Goal: Information Seeking & Learning: Learn about a topic

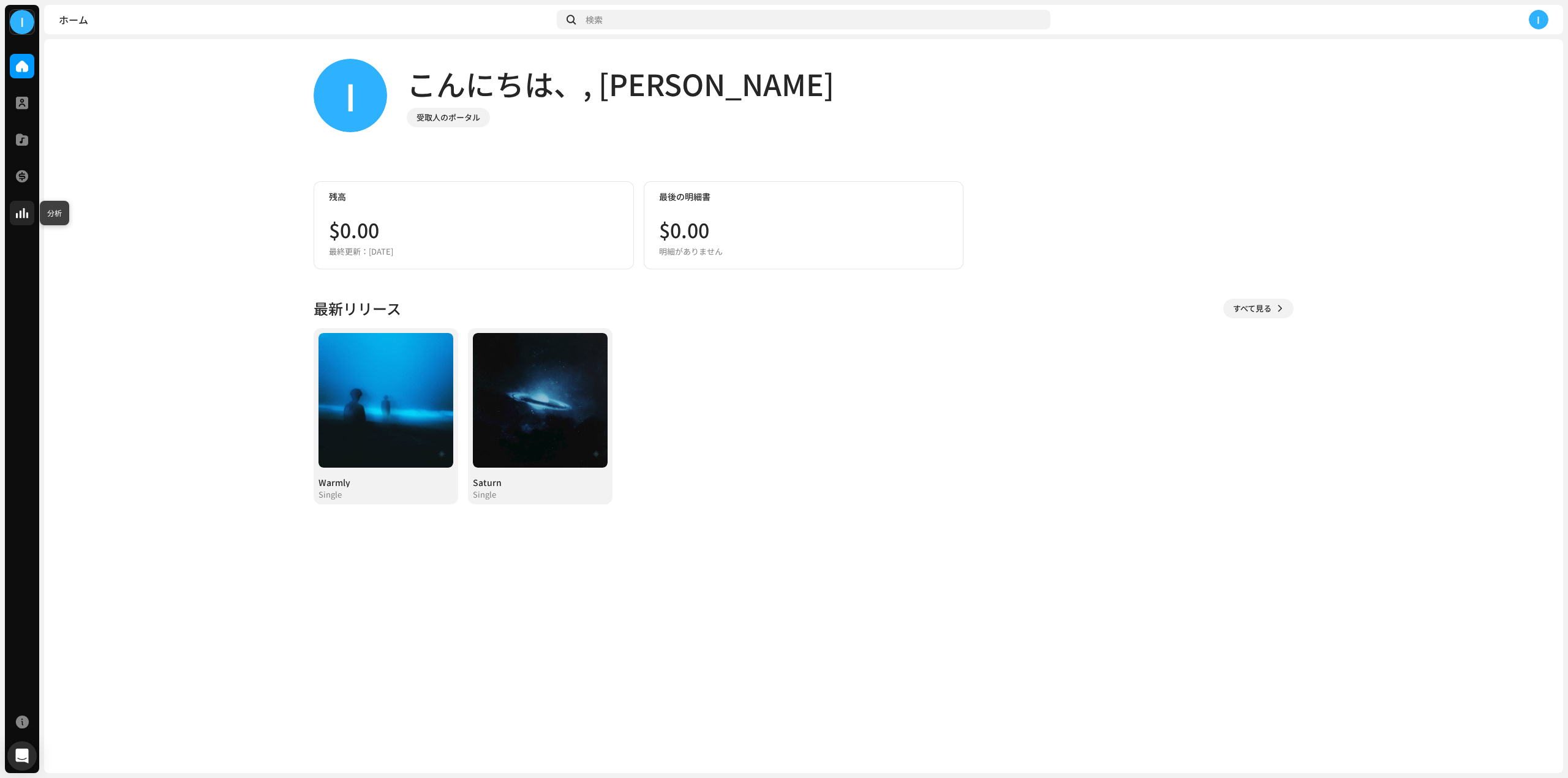
click at [23, 219] on div at bounding box center [22, 212] width 25 height 25
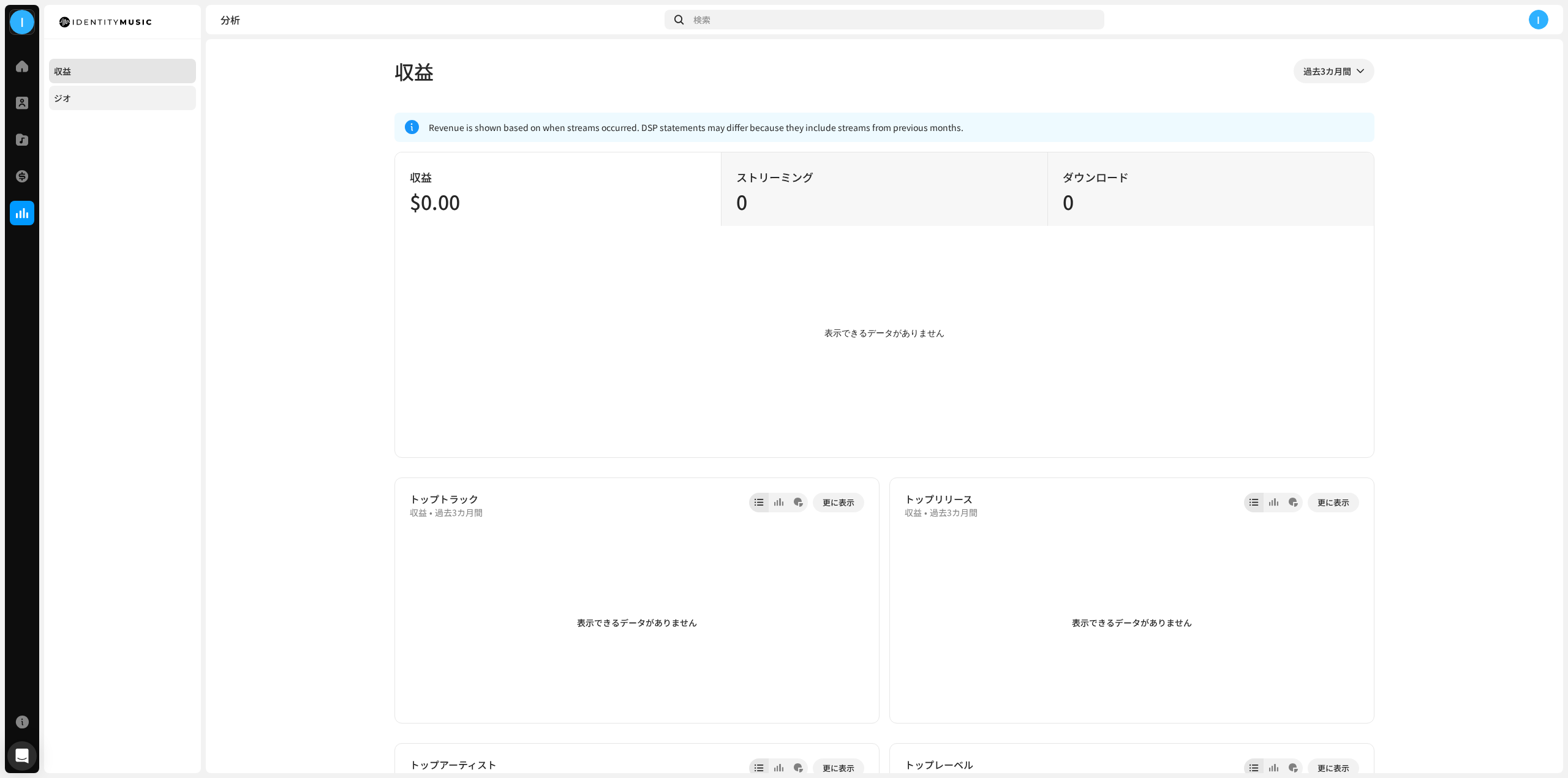
click at [148, 100] on div "ジオ" at bounding box center [122, 98] width 137 height 10
click at [71, 96] on div "ジオ" at bounding box center [122, 98] width 137 height 10
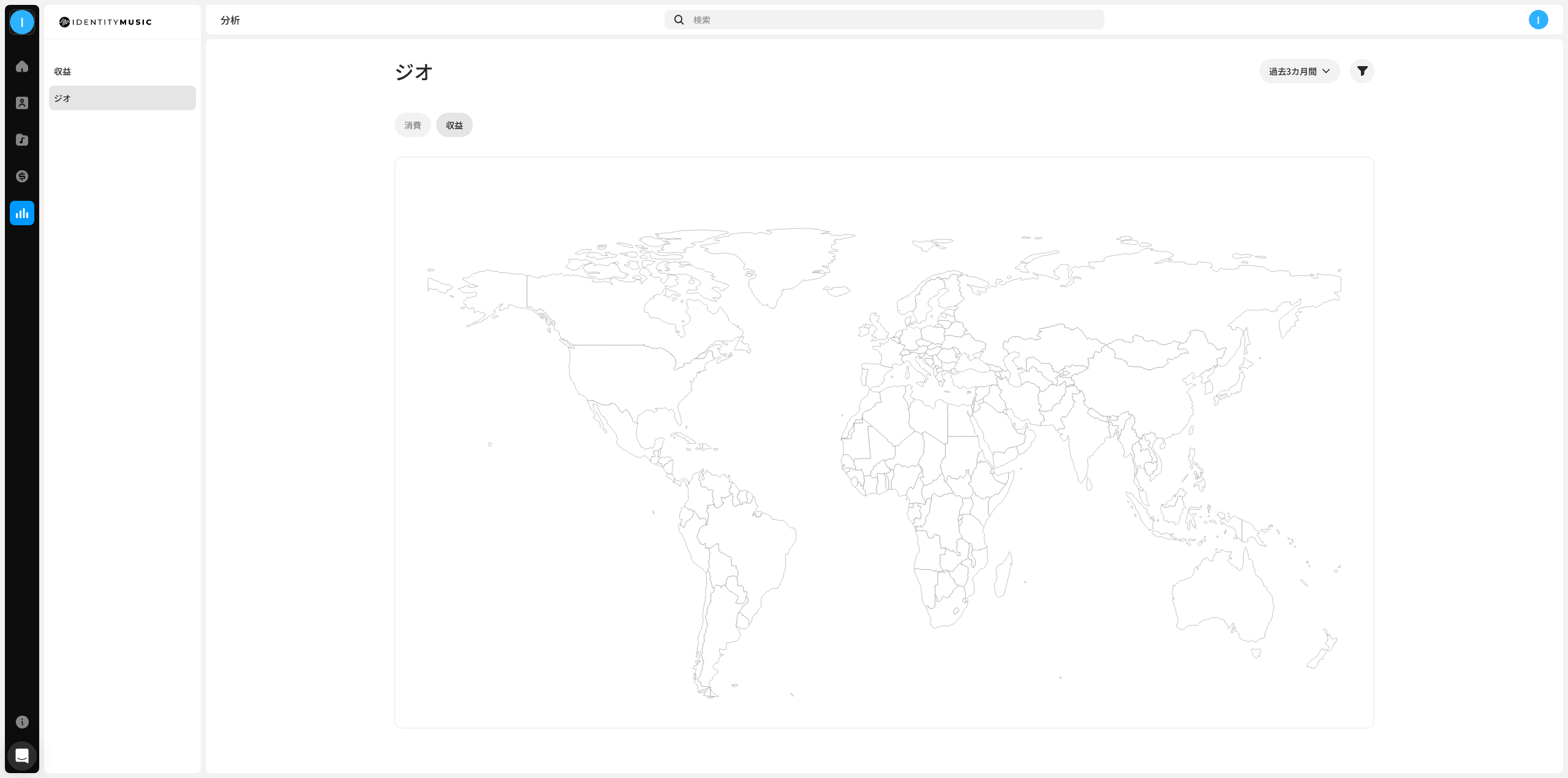
click at [413, 125] on div "消費" at bounding box center [412, 125] width 17 height 25
click at [21, 65] on span at bounding box center [22, 66] width 12 height 10
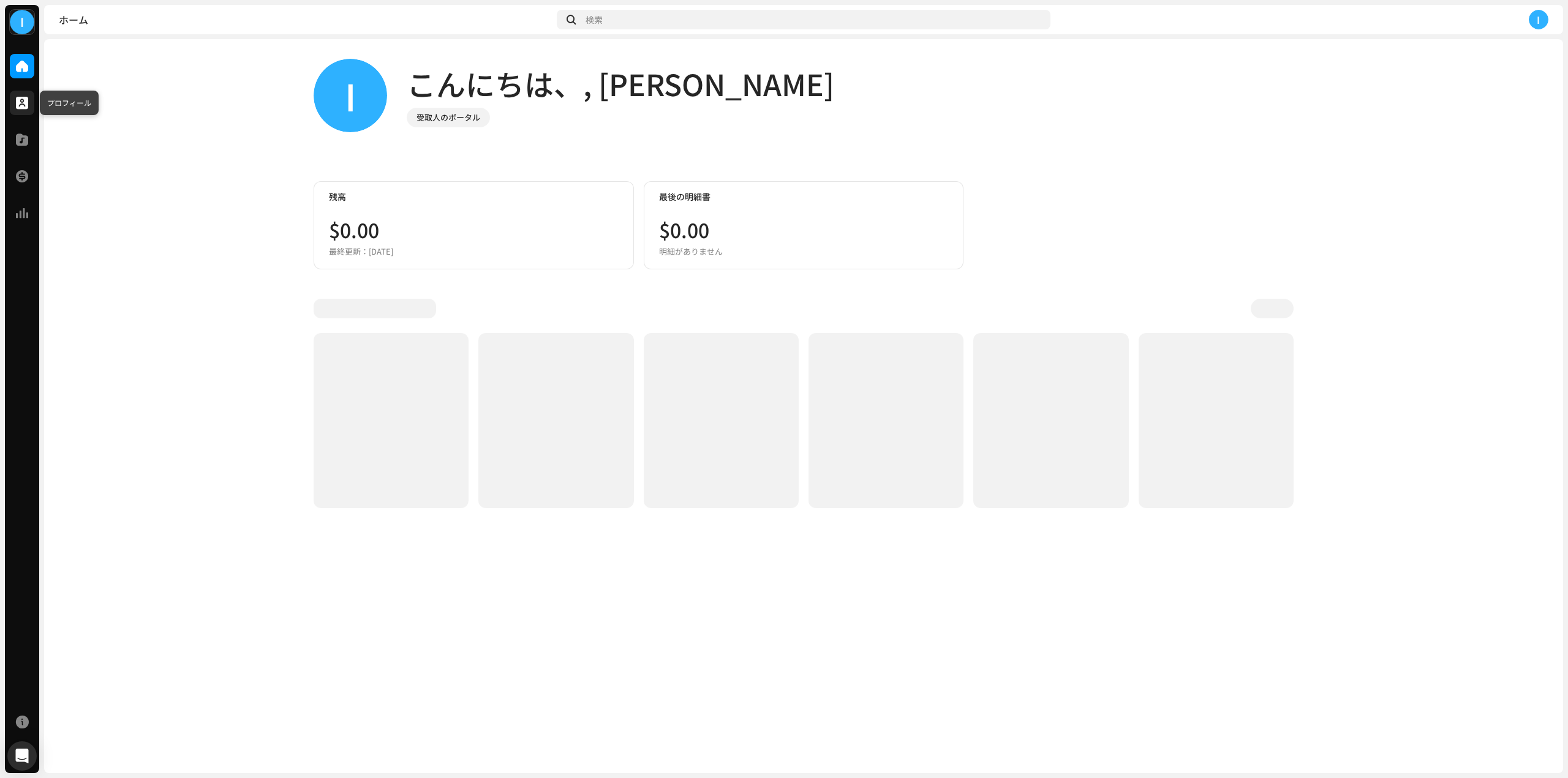
click at [24, 104] on span at bounding box center [22, 103] width 12 height 10
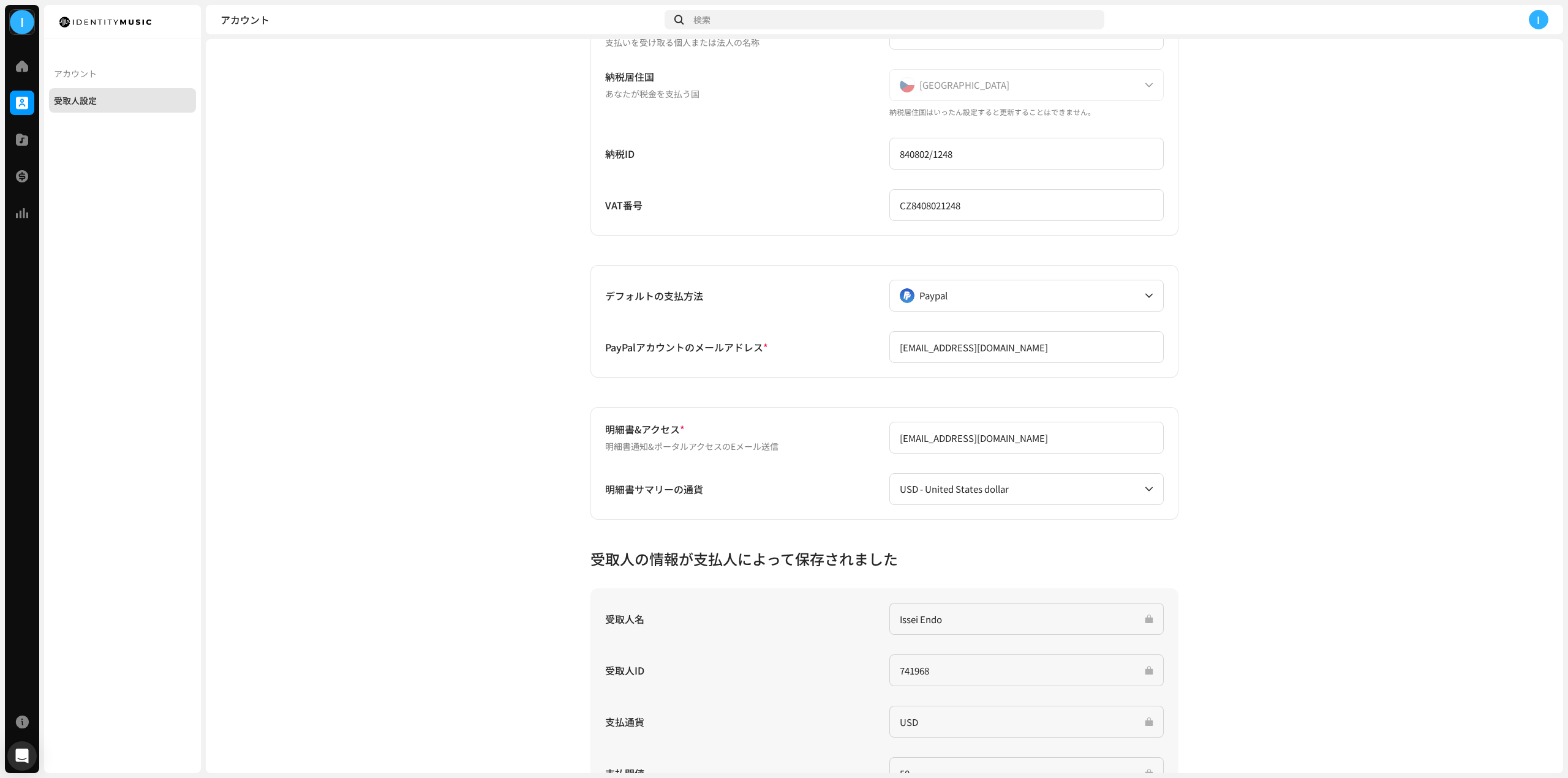
scroll to position [184, 0]
click at [1032, 301] on div "Paypal" at bounding box center [1019, 291] width 240 height 31
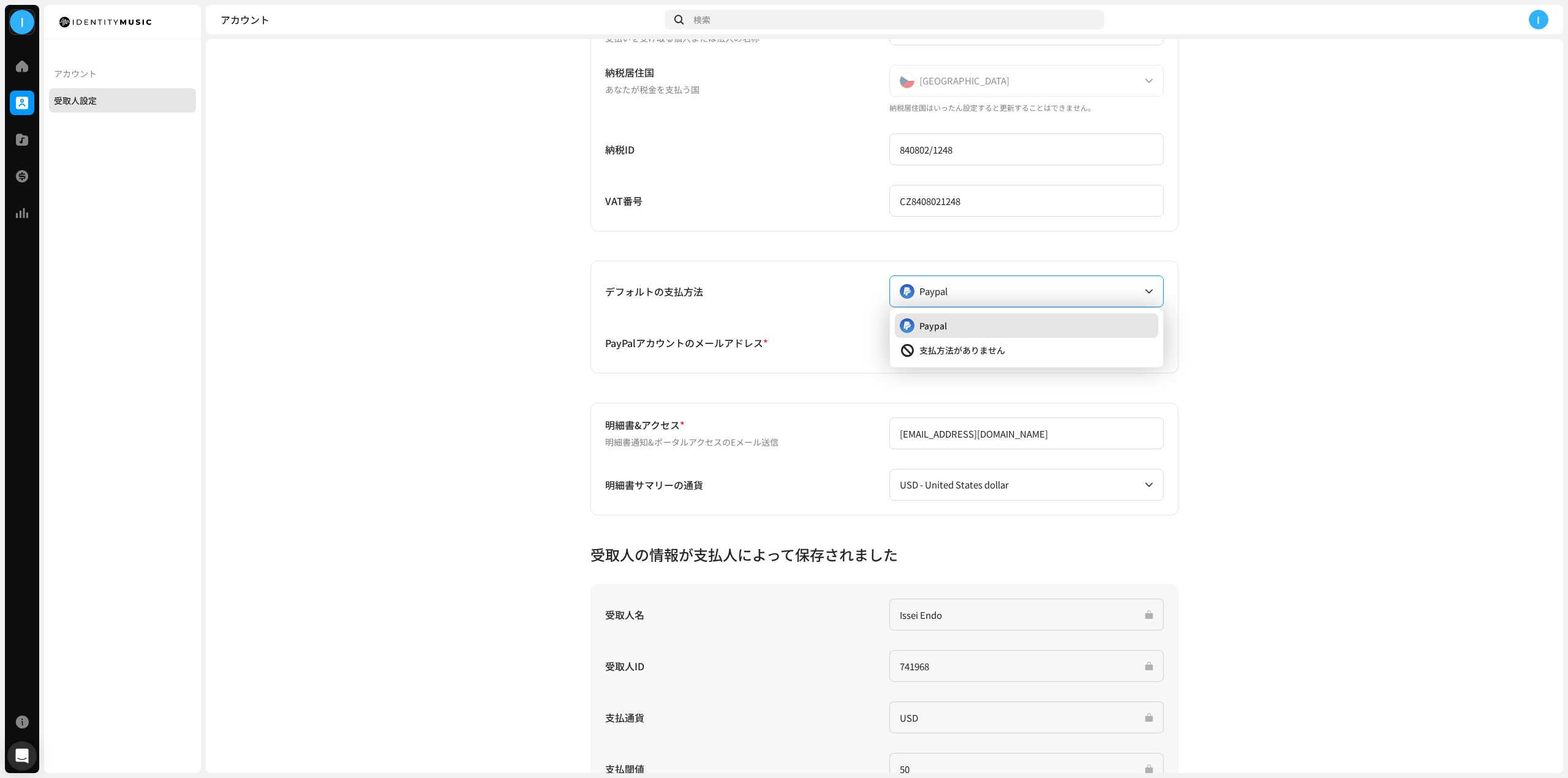
click at [1317, 244] on account-payee-settings "受取人設定 タイプ 会社 個人 個人 ‐ 非法人 支払受取人名 * 支払いを受け取る個人または法人の名称 Issei Endo 納税居住国 あなたが税金を支払…" at bounding box center [884, 362] width 1357 height 976
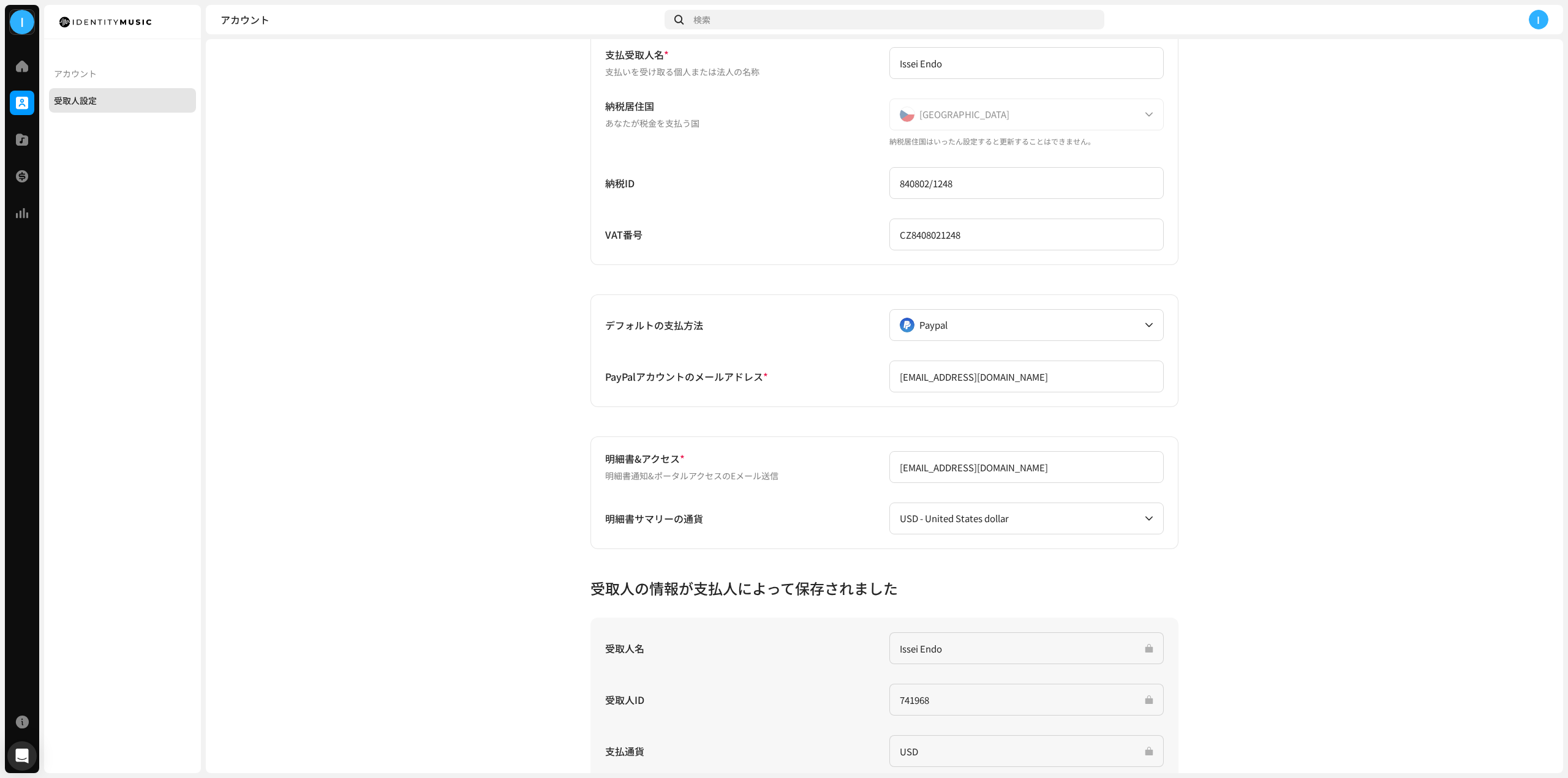
scroll to position [0, 0]
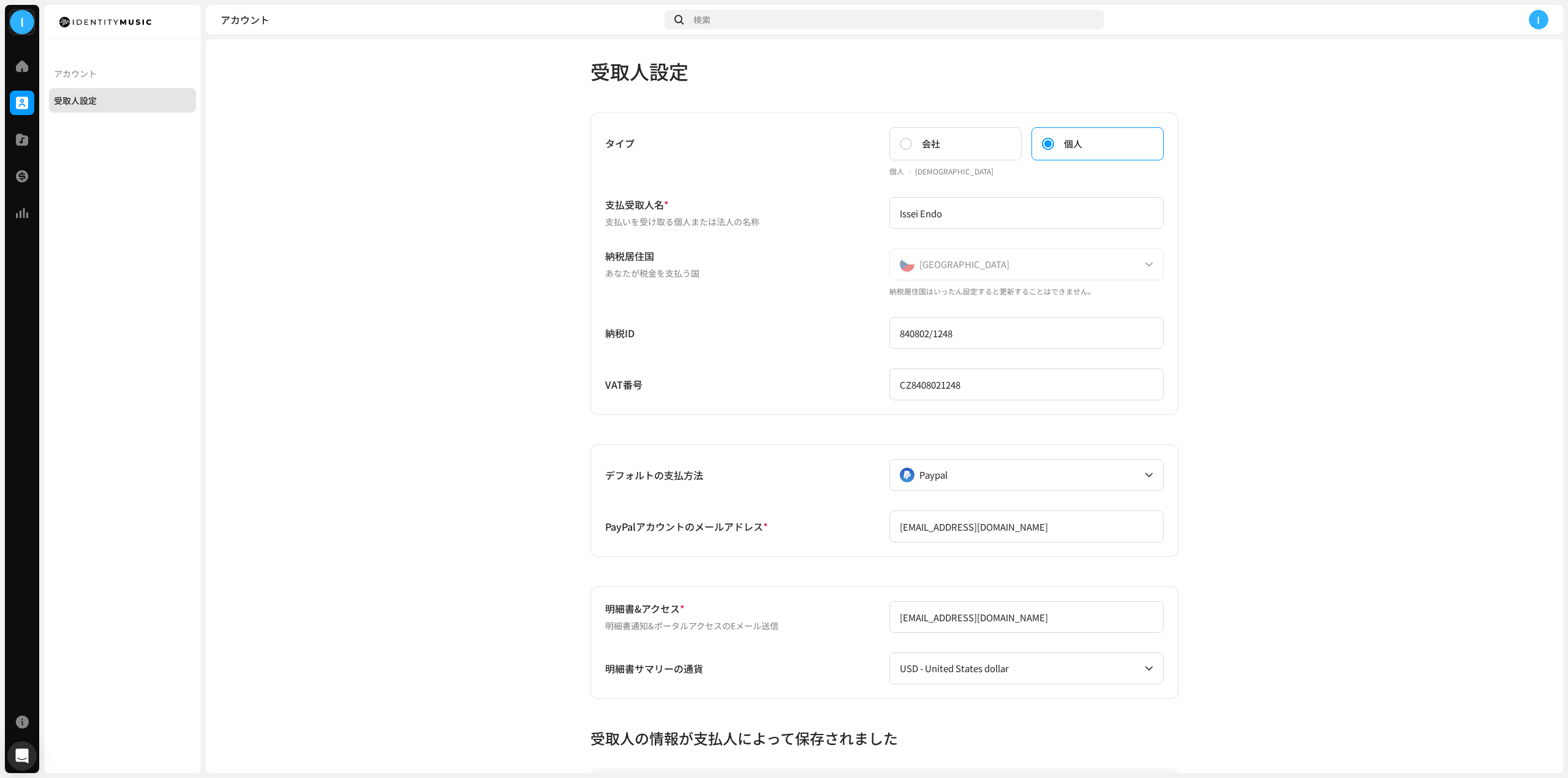
click at [1540, 26] on div "I" at bounding box center [1538, 20] width 20 height 20
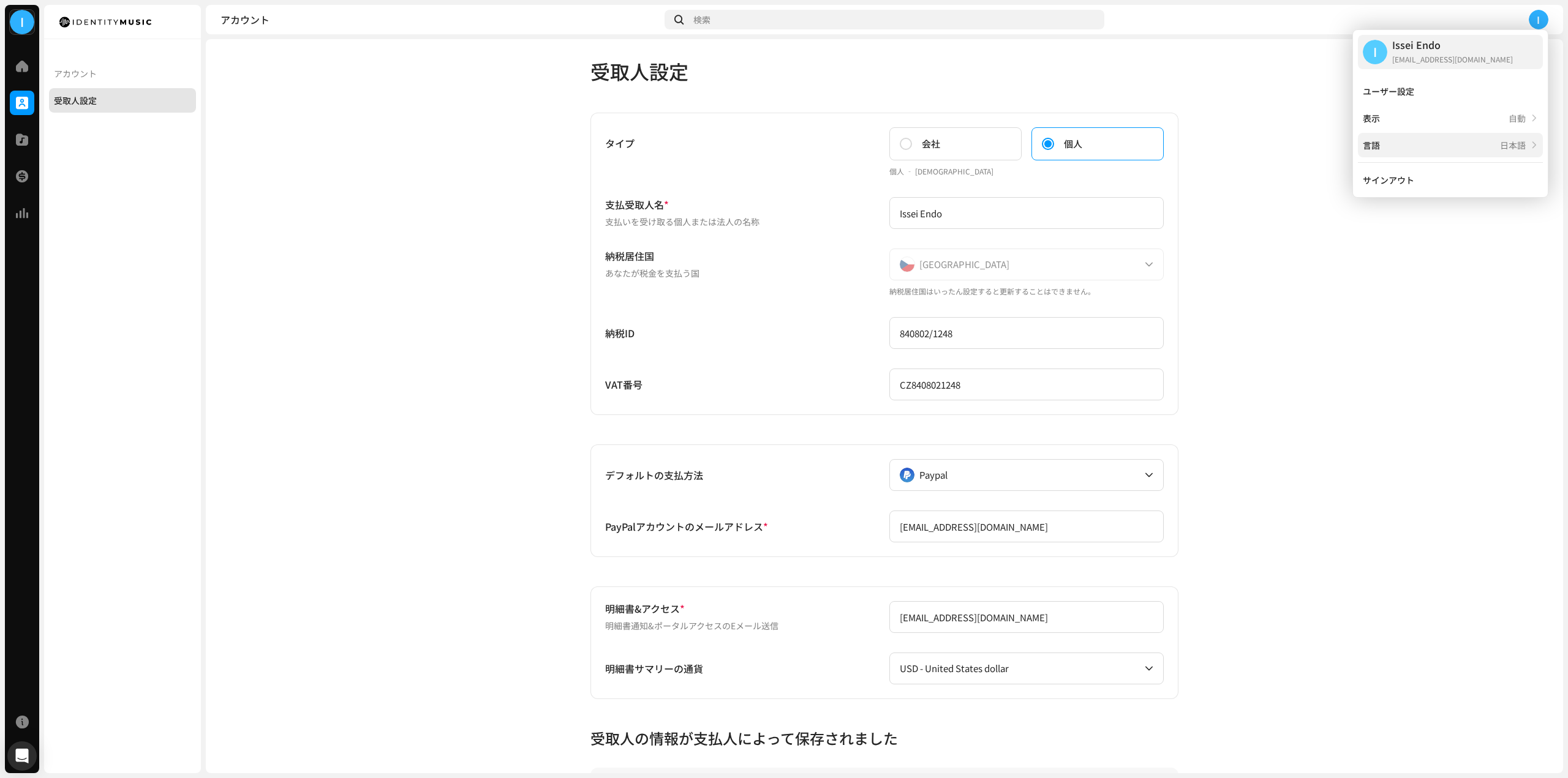
click at [1434, 141] on div "言語 日本語" at bounding box center [1443, 145] width 163 height 10
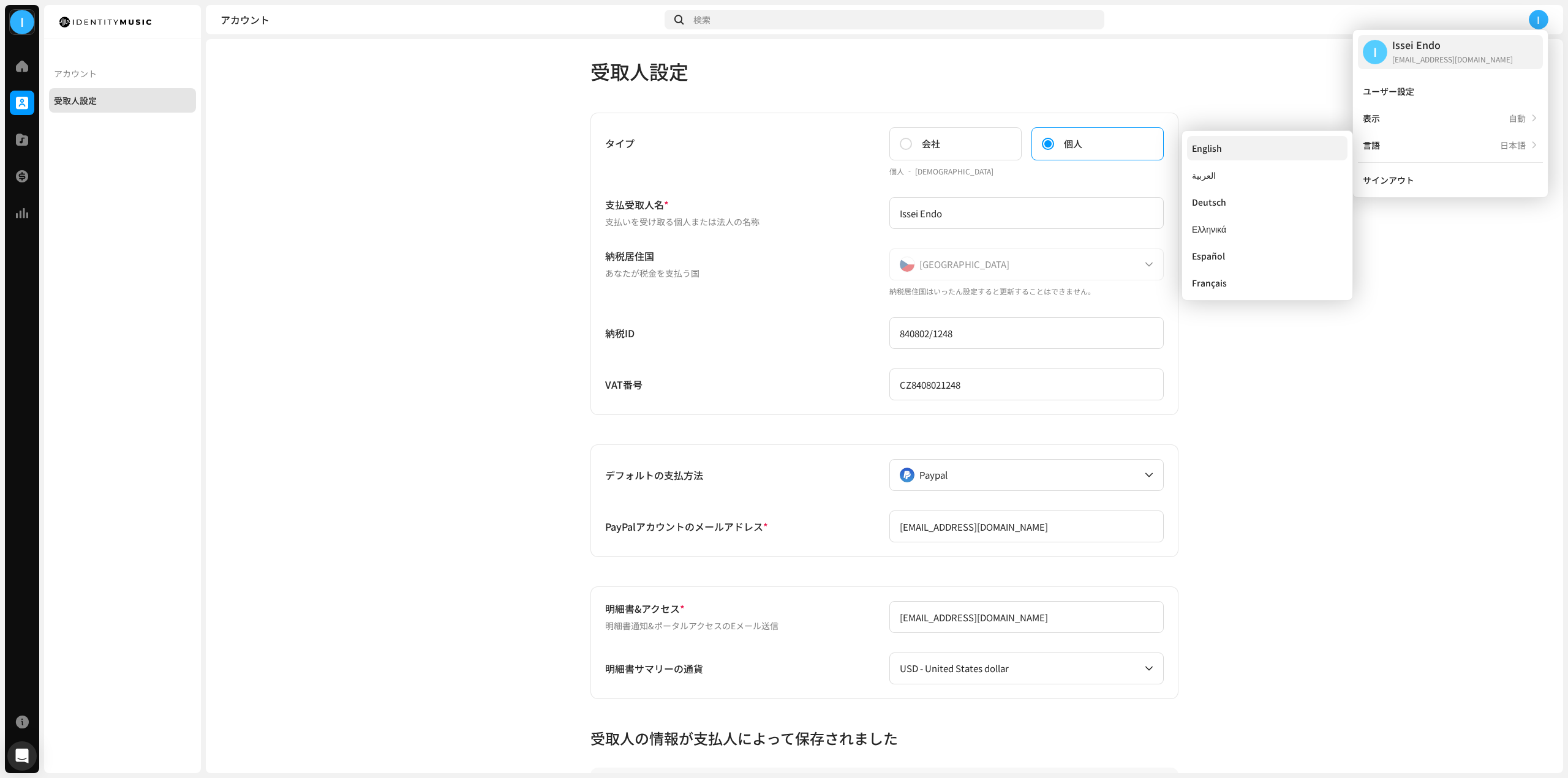
click at [1218, 144] on div "English" at bounding box center [1206, 148] width 30 height 10
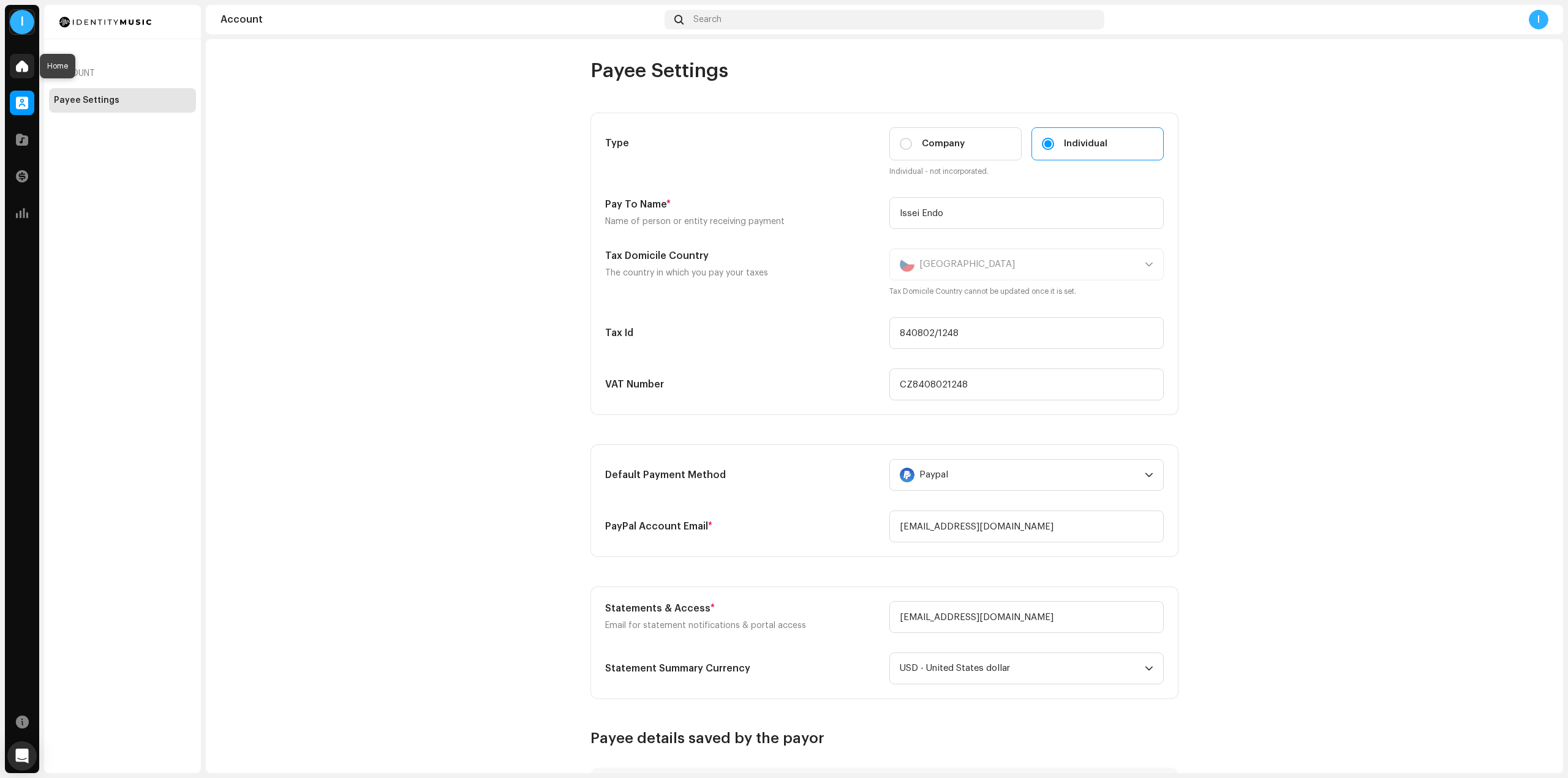
click at [20, 66] on span at bounding box center [22, 66] width 12 height 10
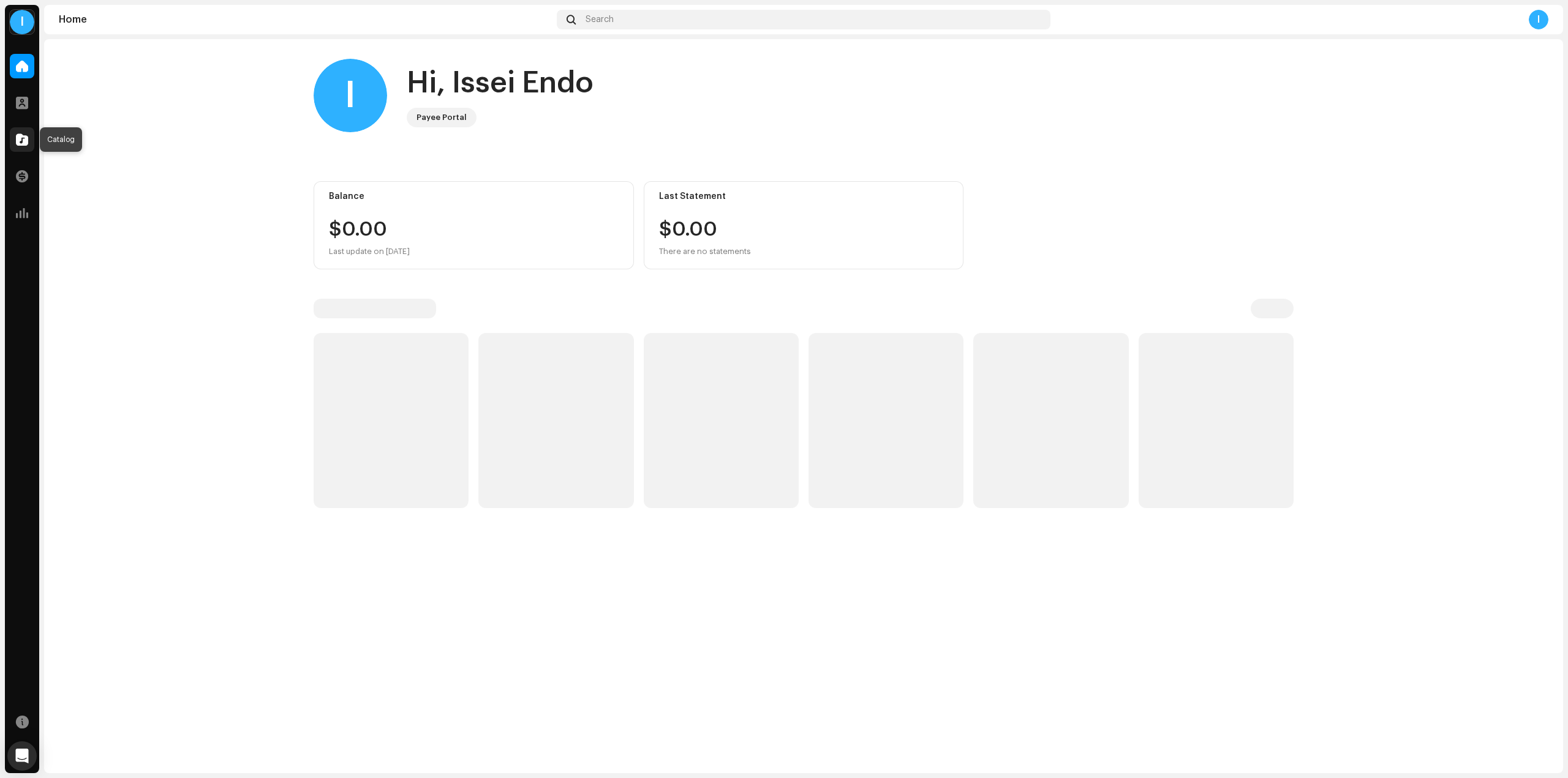
click at [24, 140] on span at bounding box center [22, 139] width 12 height 10
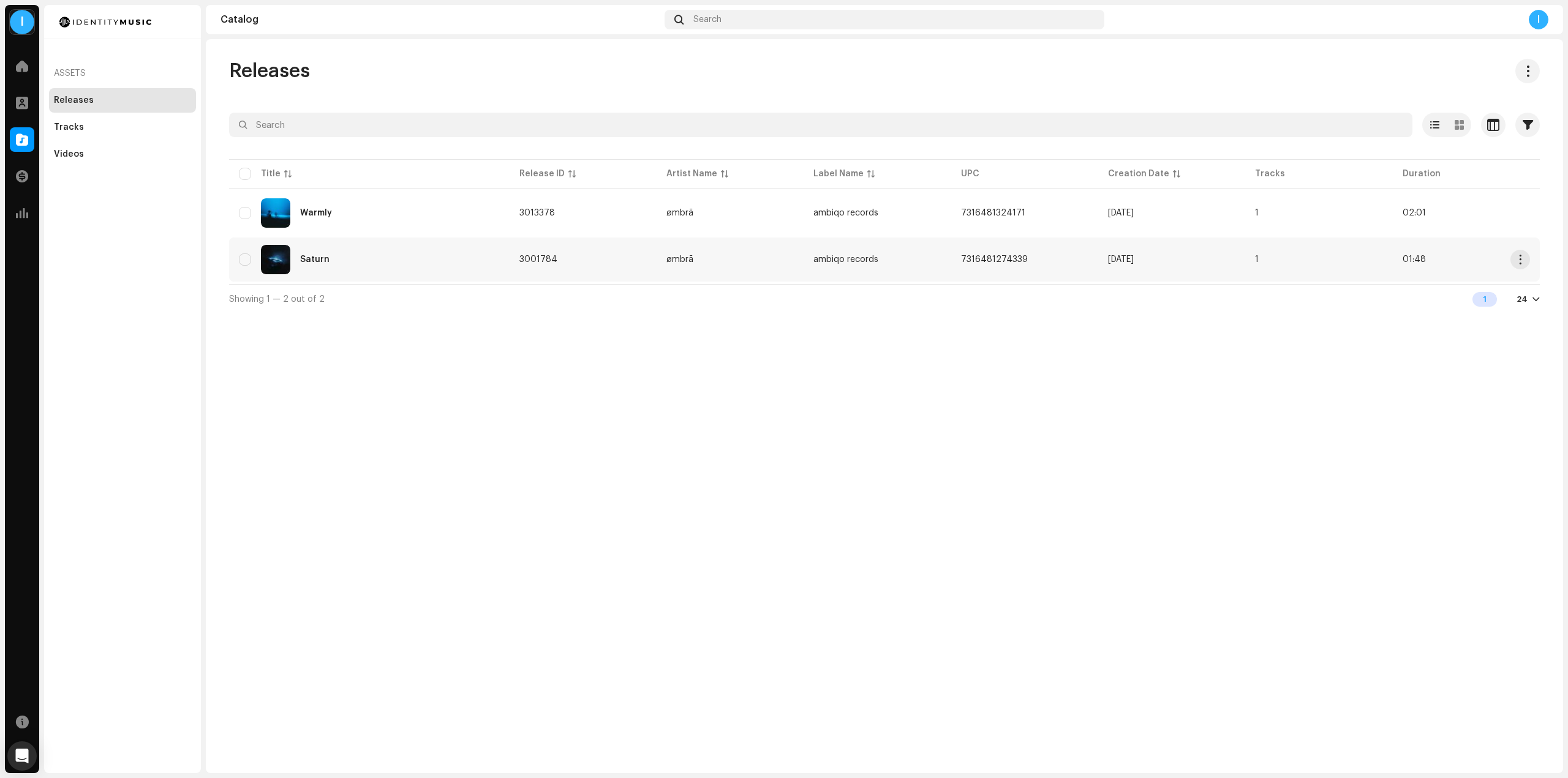
click at [602, 257] on td "3001784" at bounding box center [583, 260] width 147 height 44
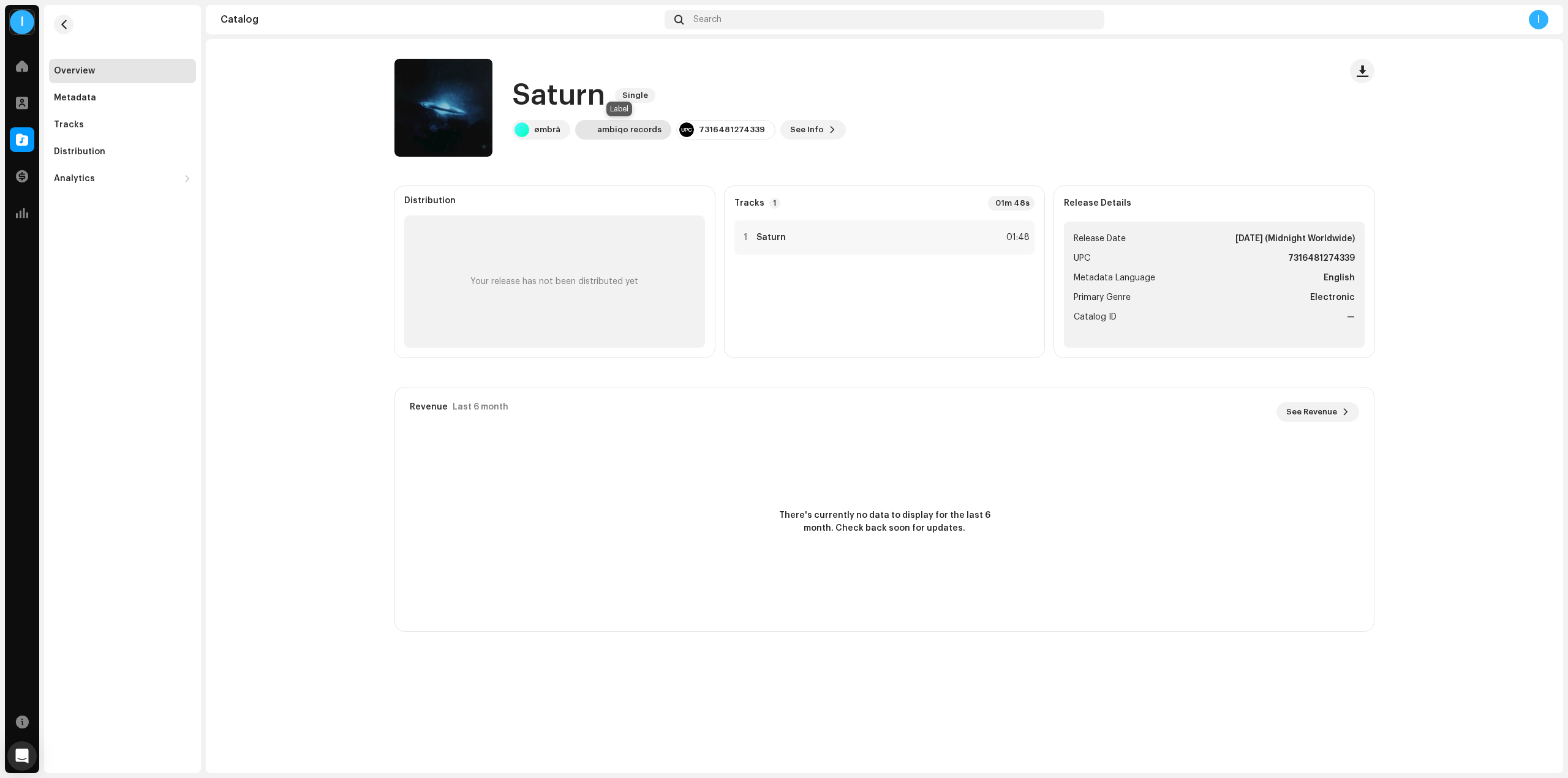
click at [612, 129] on div "ambiqo records" at bounding box center [628, 130] width 64 height 10
click at [791, 129] on span "See Info" at bounding box center [807, 129] width 34 height 25
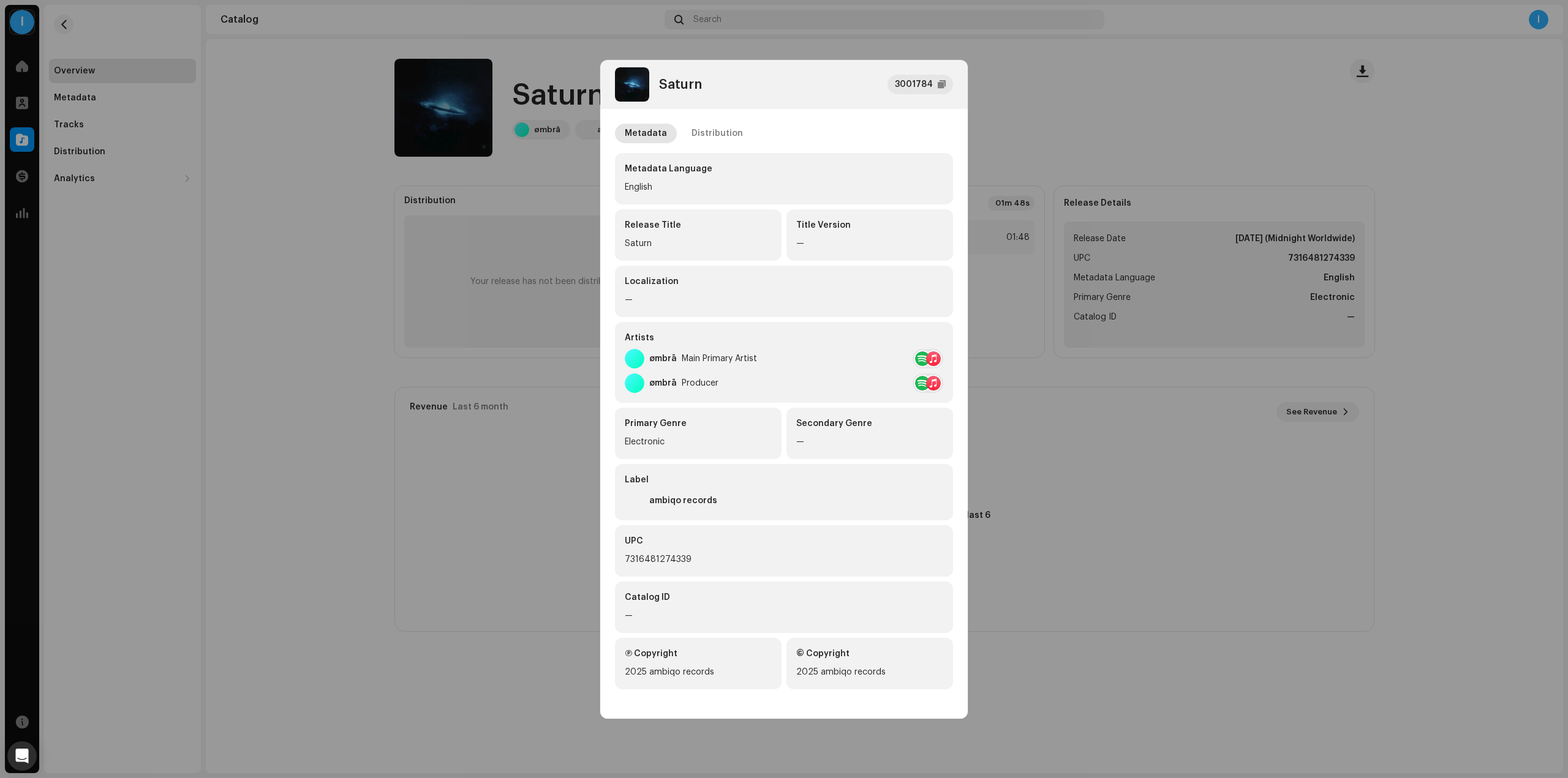
click at [842, 243] on div "—" at bounding box center [869, 243] width 147 height 15
click at [730, 134] on div "Distribution" at bounding box center [716, 134] width 51 height 20
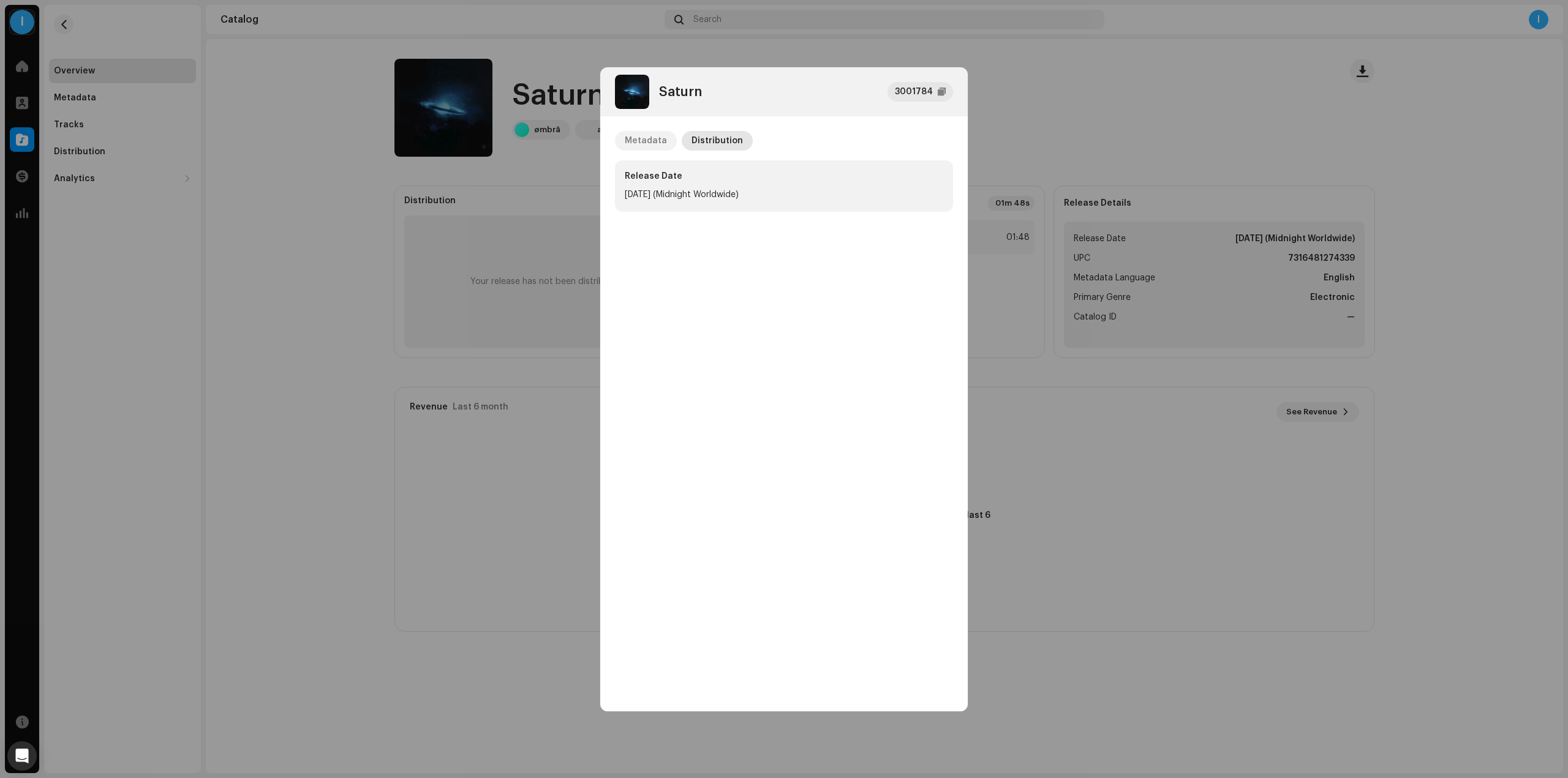
click at [642, 144] on div "Metadata" at bounding box center [646, 141] width 42 height 20
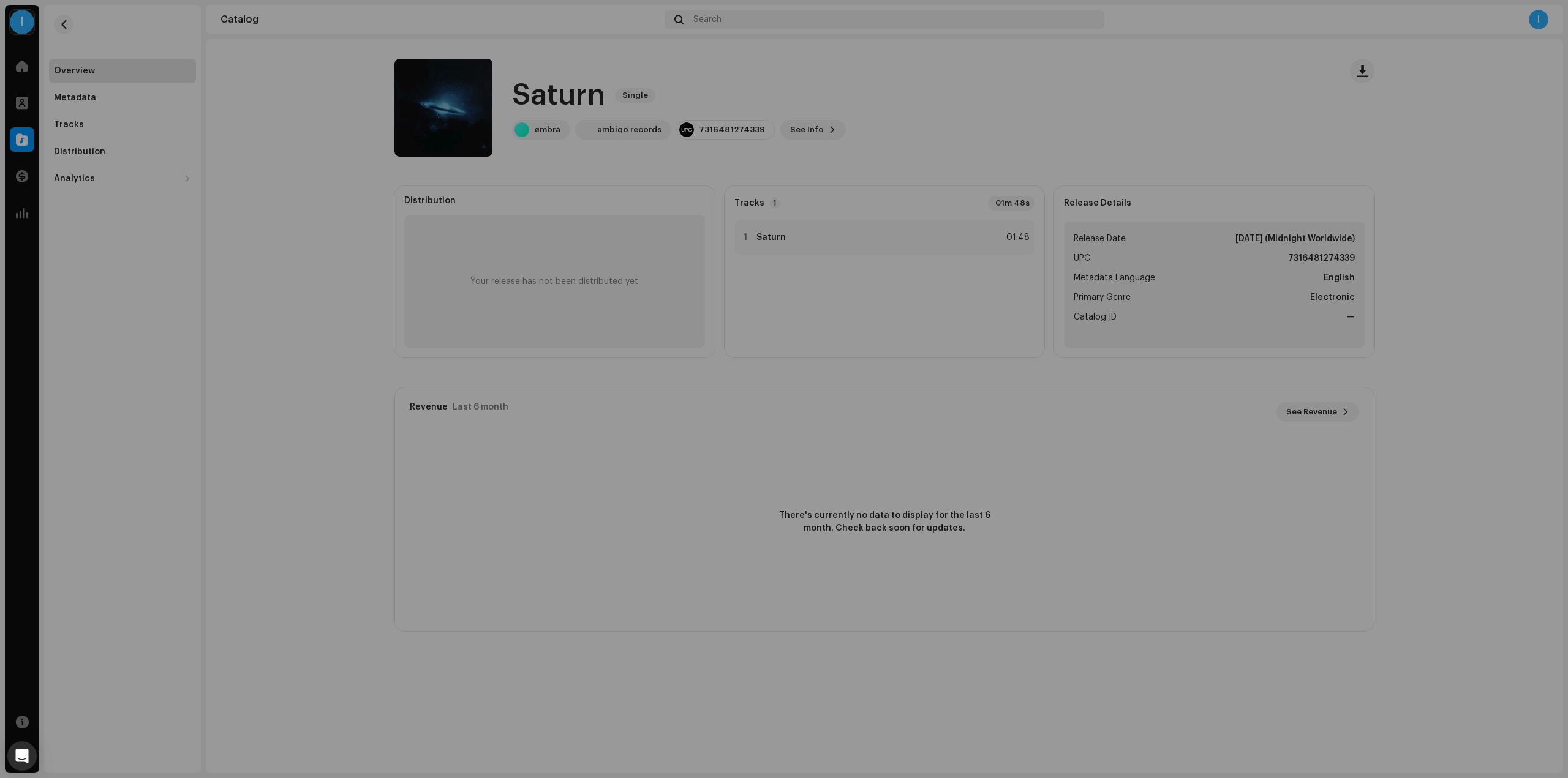
click at [987, 133] on div "Saturn 3001784 Metadata Distribution Metadata Language English Release Title Sa…" at bounding box center [784, 389] width 1568 height 778
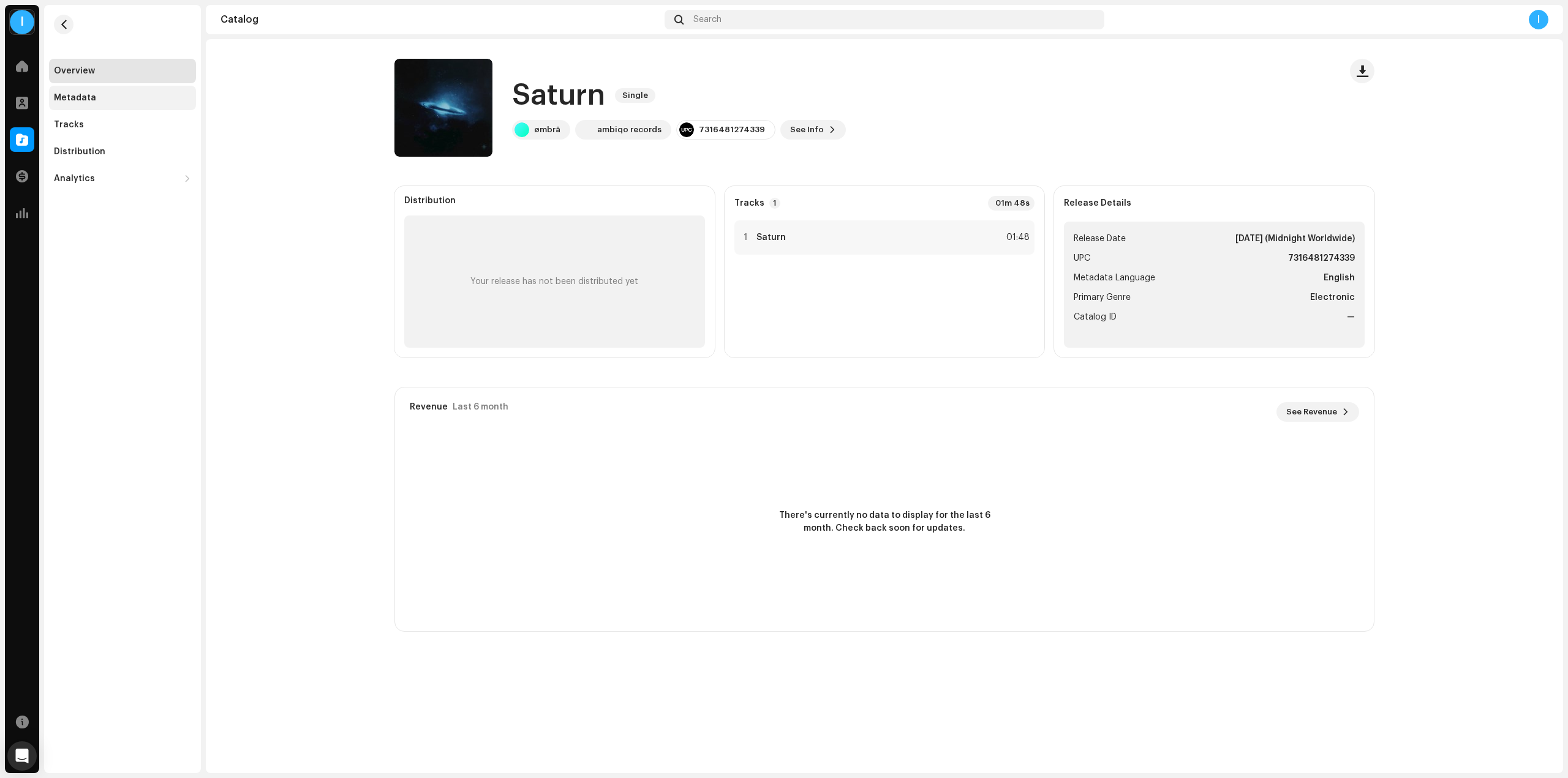
click at [115, 91] on div "Metadata" at bounding box center [122, 98] width 147 height 25
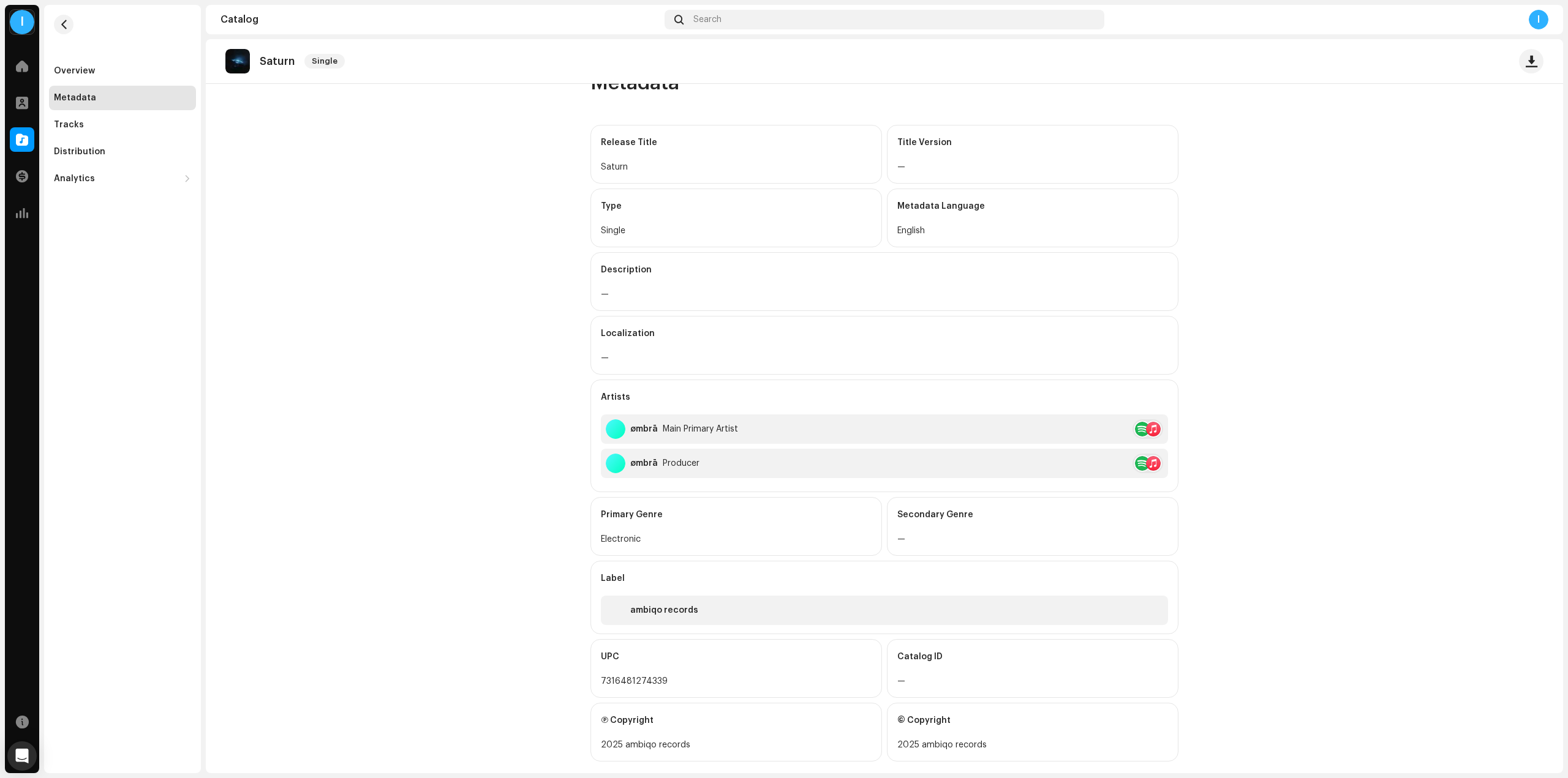
scroll to position [50, 0]
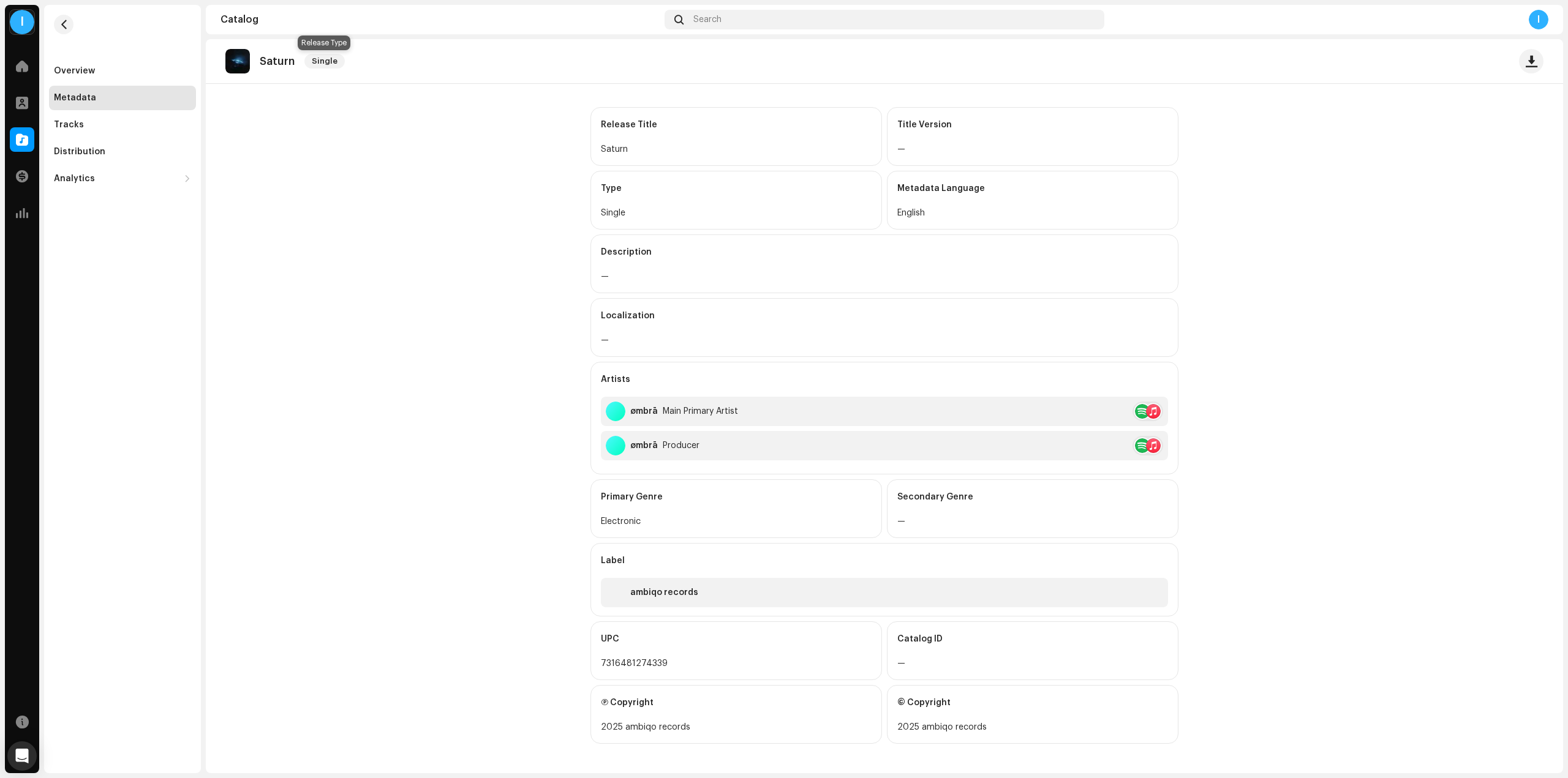
click at [324, 63] on span "Single" at bounding box center [324, 61] width 40 height 15
drag, startPoint x: 322, startPoint y: 70, endPoint x: 301, endPoint y: 74, distance: 21.4
click at [322, 72] on div "Saturn Single" at bounding box center [287, 61] width 125 height 25
click at [81, 168] on div "Analytics" at bounding box center [122, 179] width 147 height 25
click at [89, 181] on div "Analytics" at bounding box center [75, 179] width 41 height 10
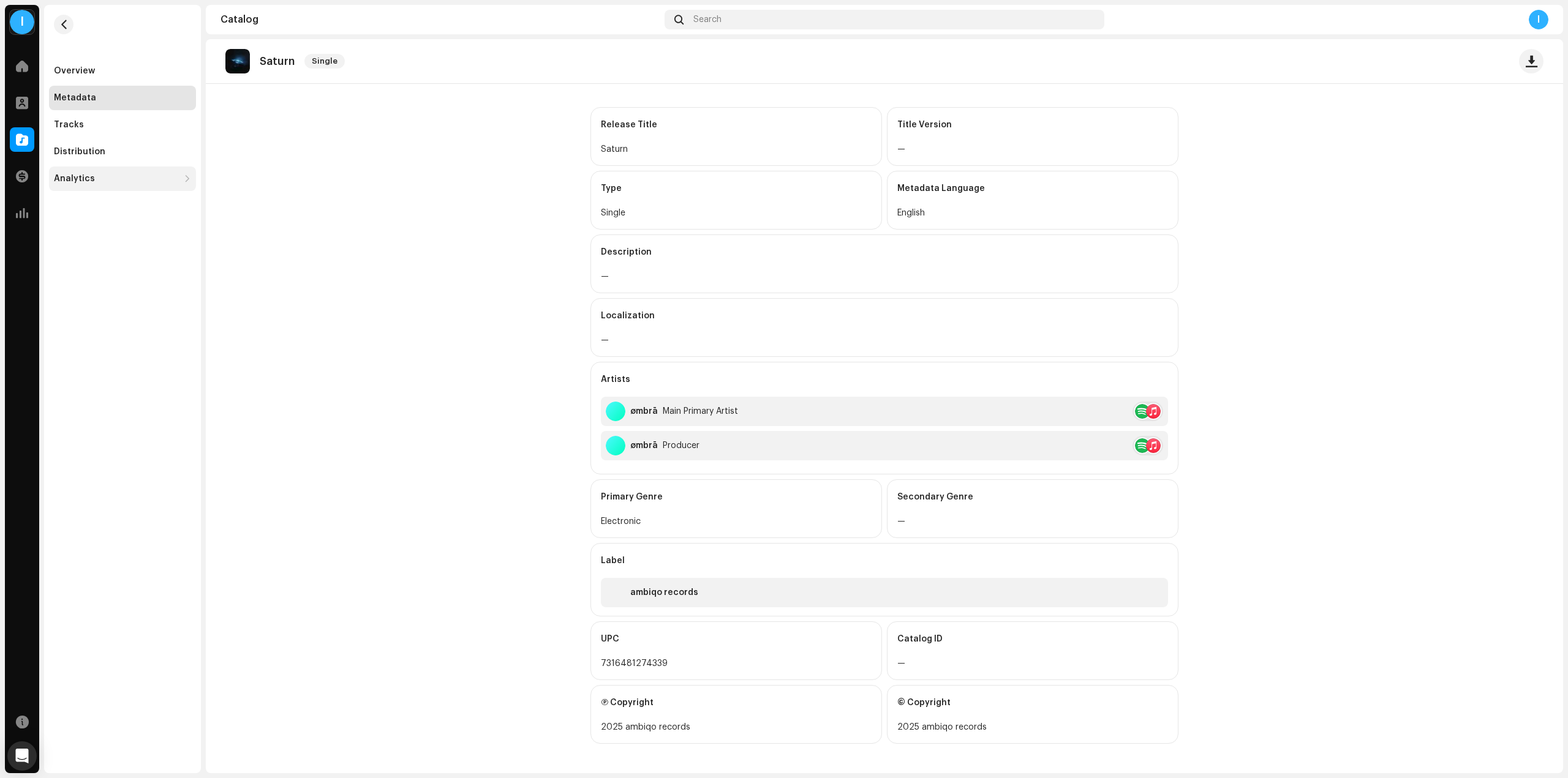
click at [87, 183] on div "Analytics" at bounding box center [75, 179] width 41 height 10
click at [83, 205] on div "Revenue" at bounding box center [78, 205] width 38 height 10
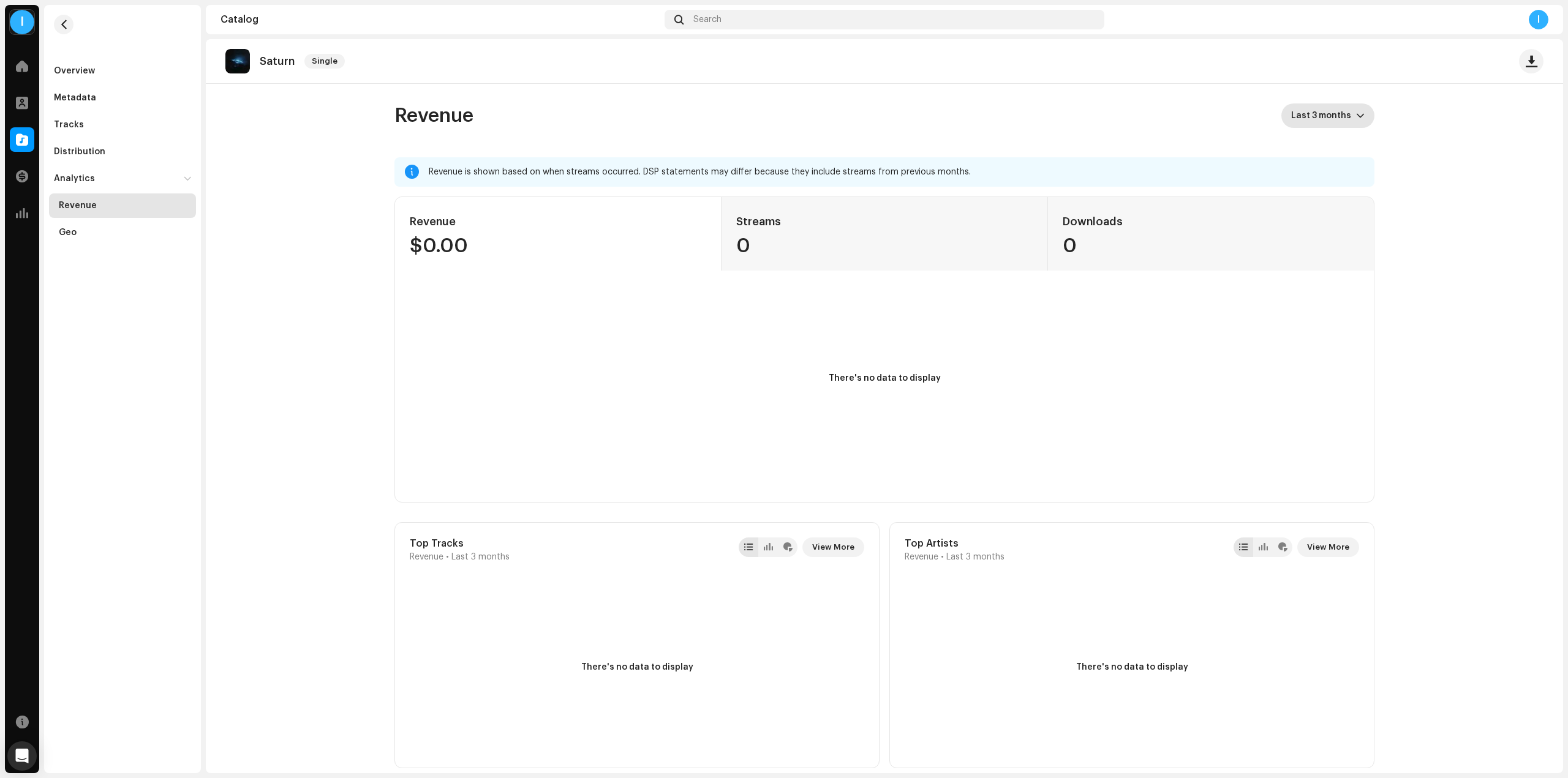
click at [1331, 115] on span "Last 3 months" at bounding box center [1323, 115] width 65 height 25
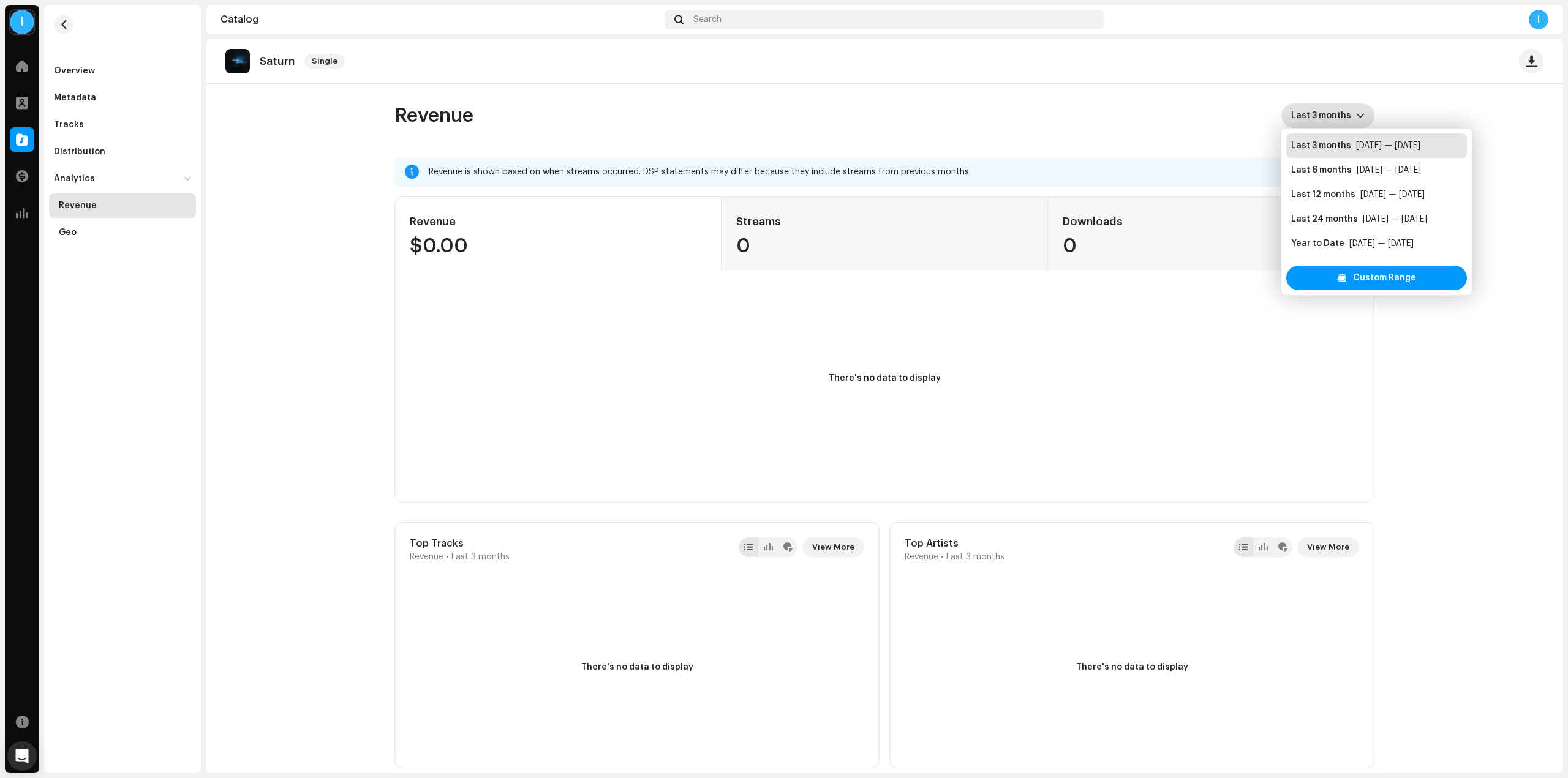
click at [1056, 79] on div "Saturn Single" at bounding box center [884, 62] width 1357 height 45
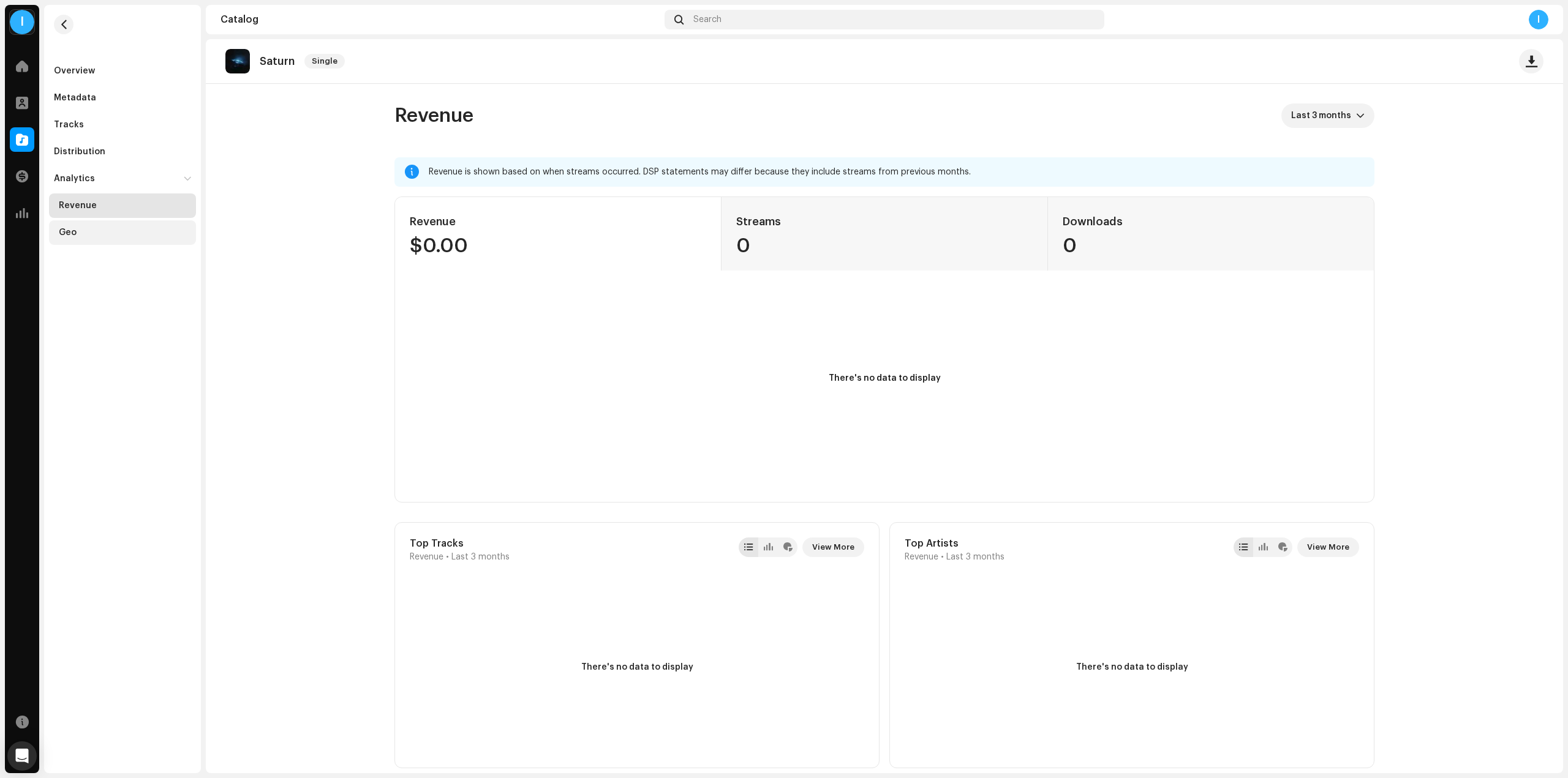
click at [137, 236] on div "Geo" at bounding box center [125, 233] width 132 height 10
